Goal: Navigation & Orientation: Find specific page/section

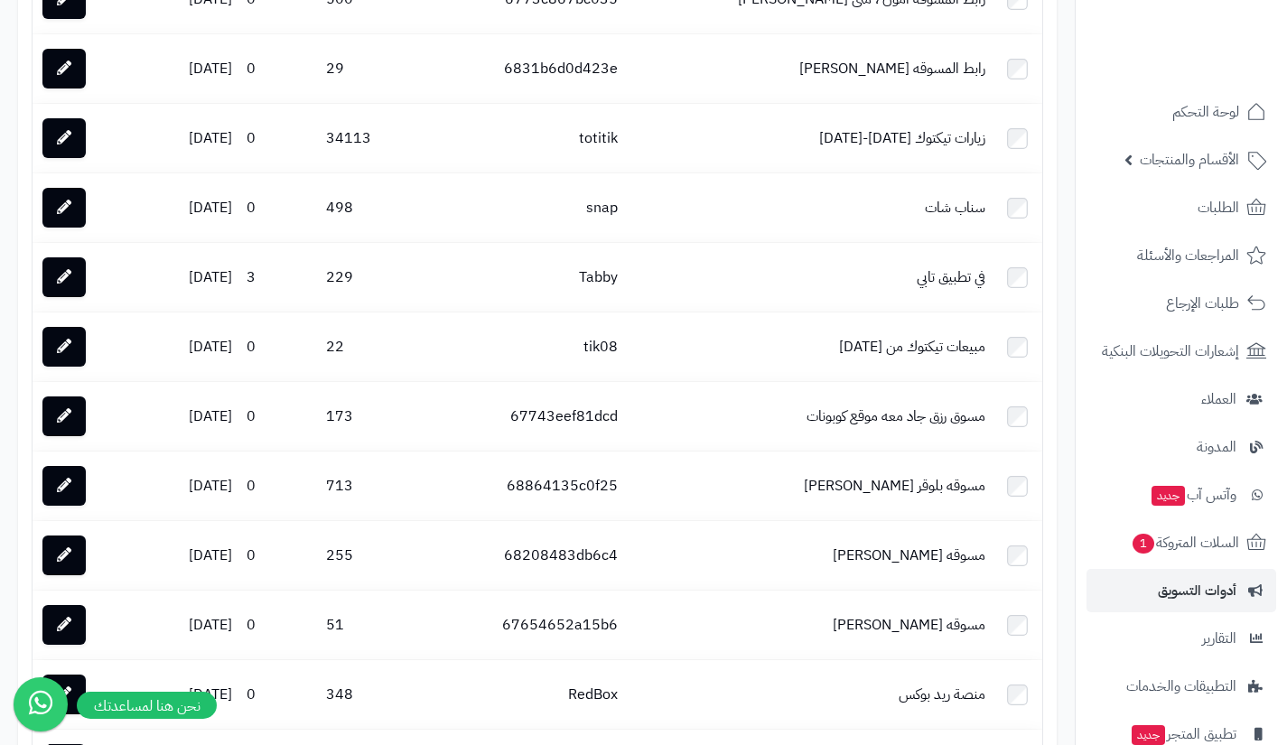
scroll to position [2430, 0]
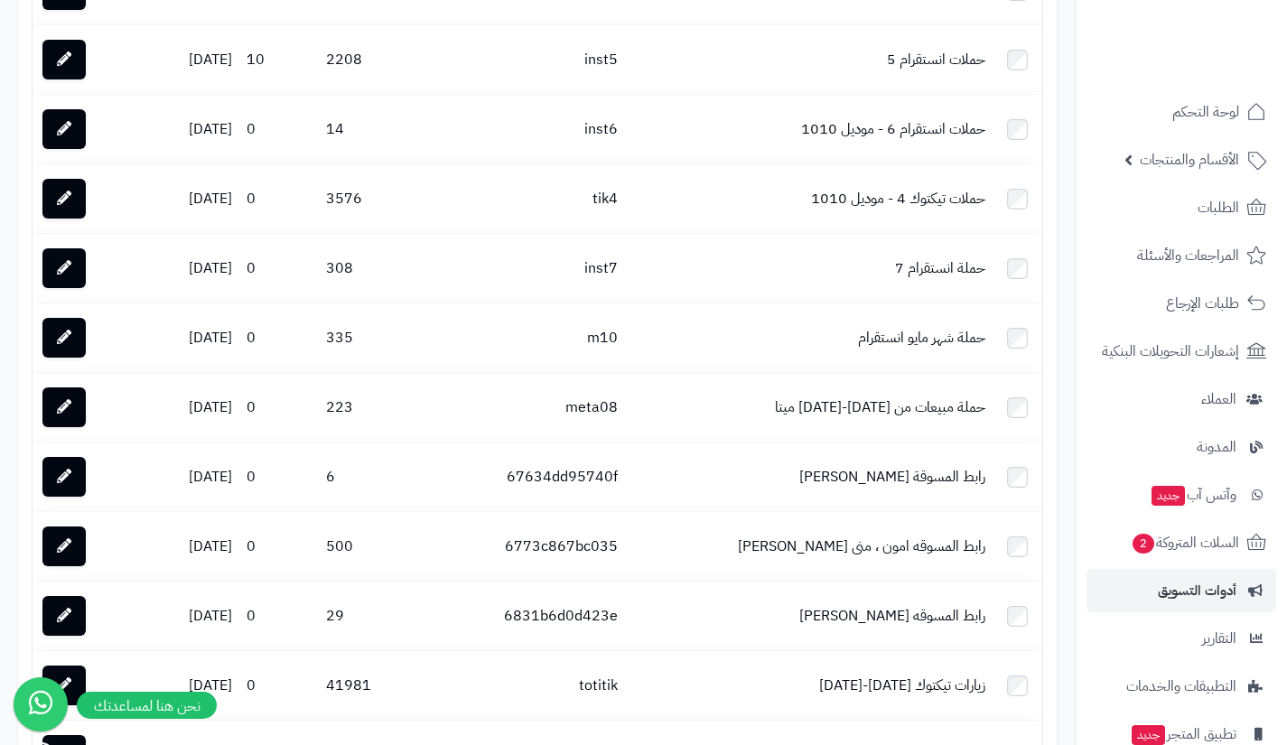
scroll to position [1886, 0]
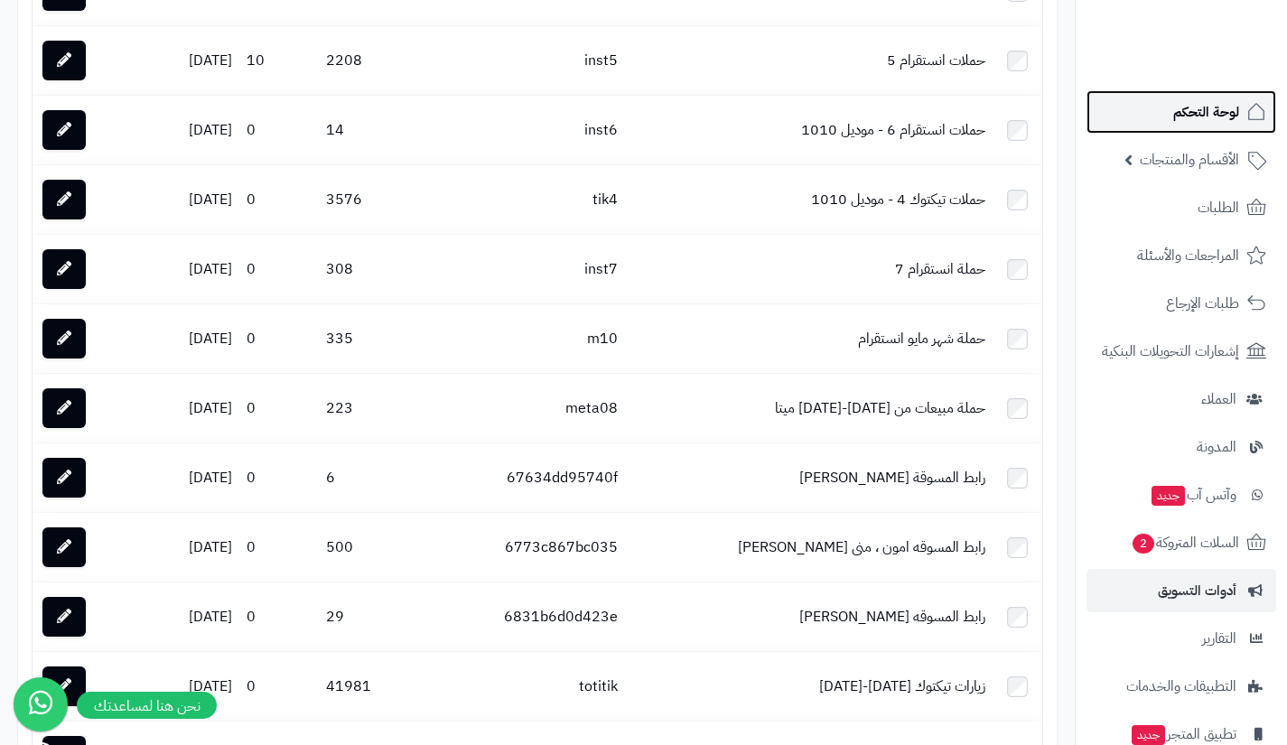
click at [1148, 127] on link "لوحة التحكم" at bounding box center [1181, 111] width 190 height 43
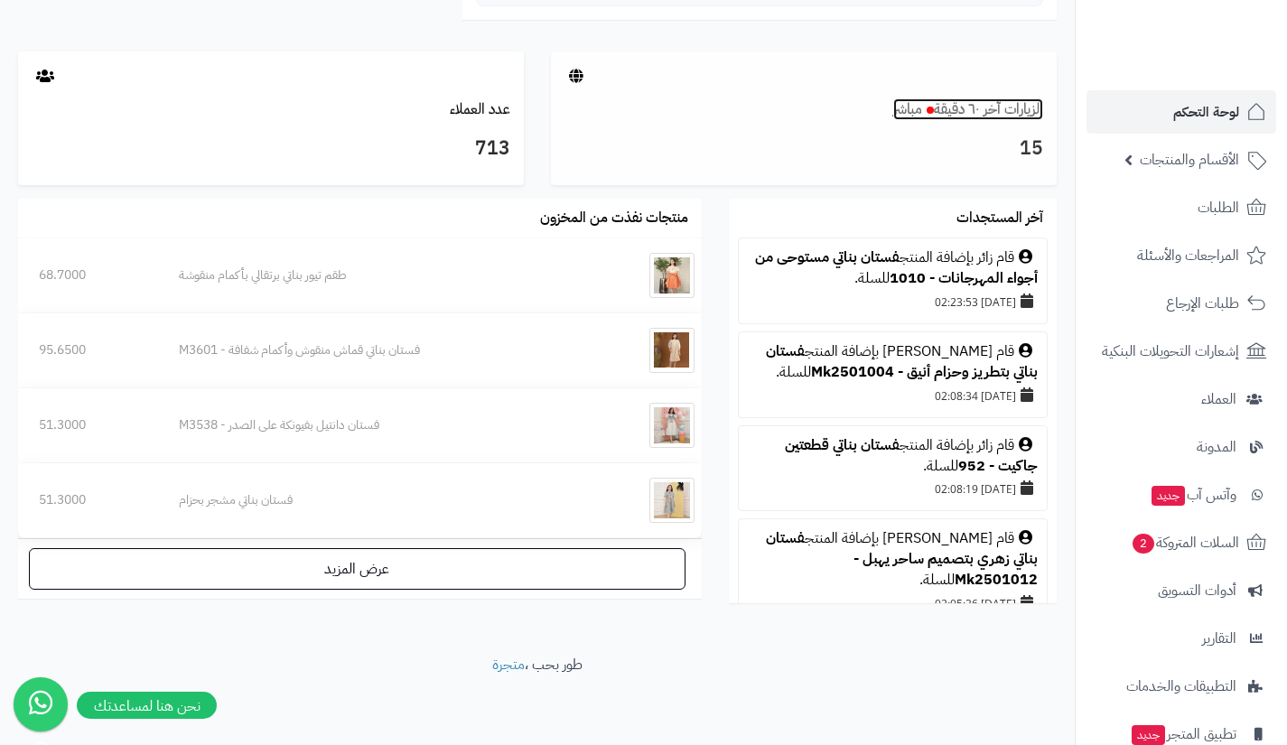
click at [992, 115] on link "الزيارات آخر ٦٠ دقيقة مباشر" at bounding box center [968, 109] width 150 height 22
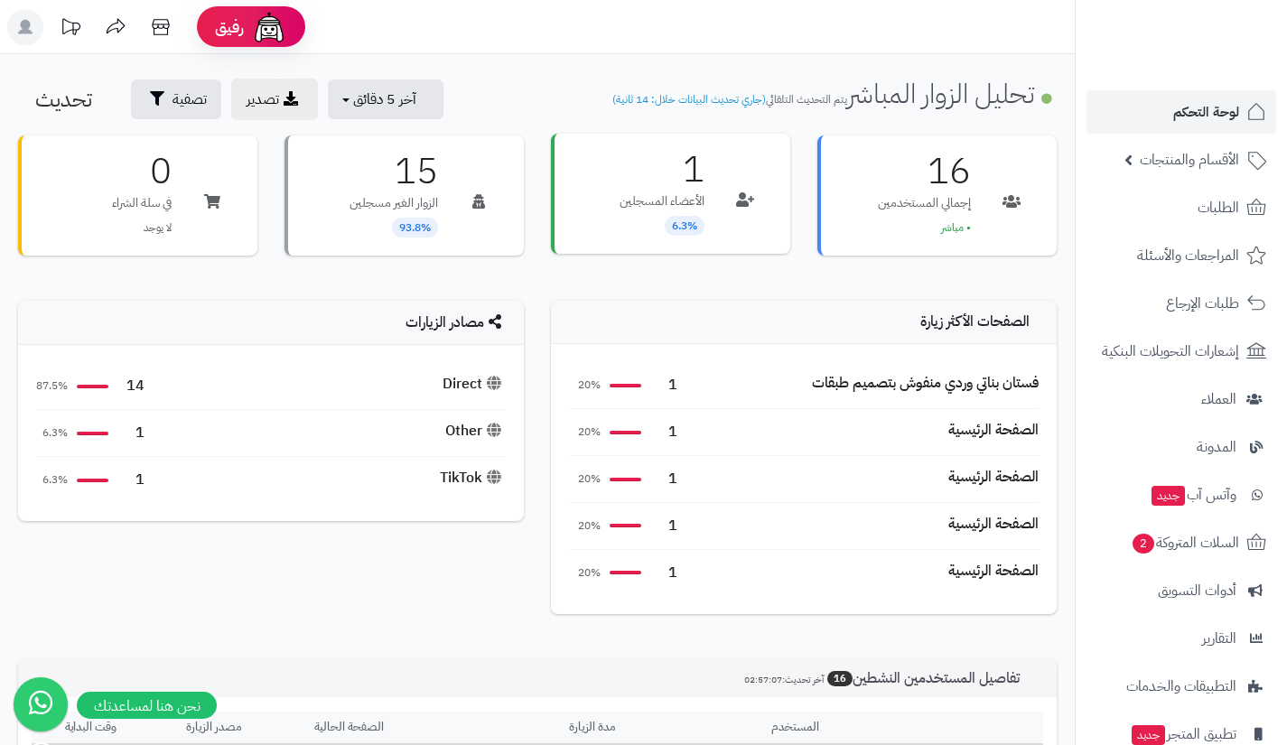
click at [699, 209] on p "الأعضاء المسجلين" at bounding box center [661, 201] width 85 height 18
